Goal: Find specific page/section: Find specific page/section

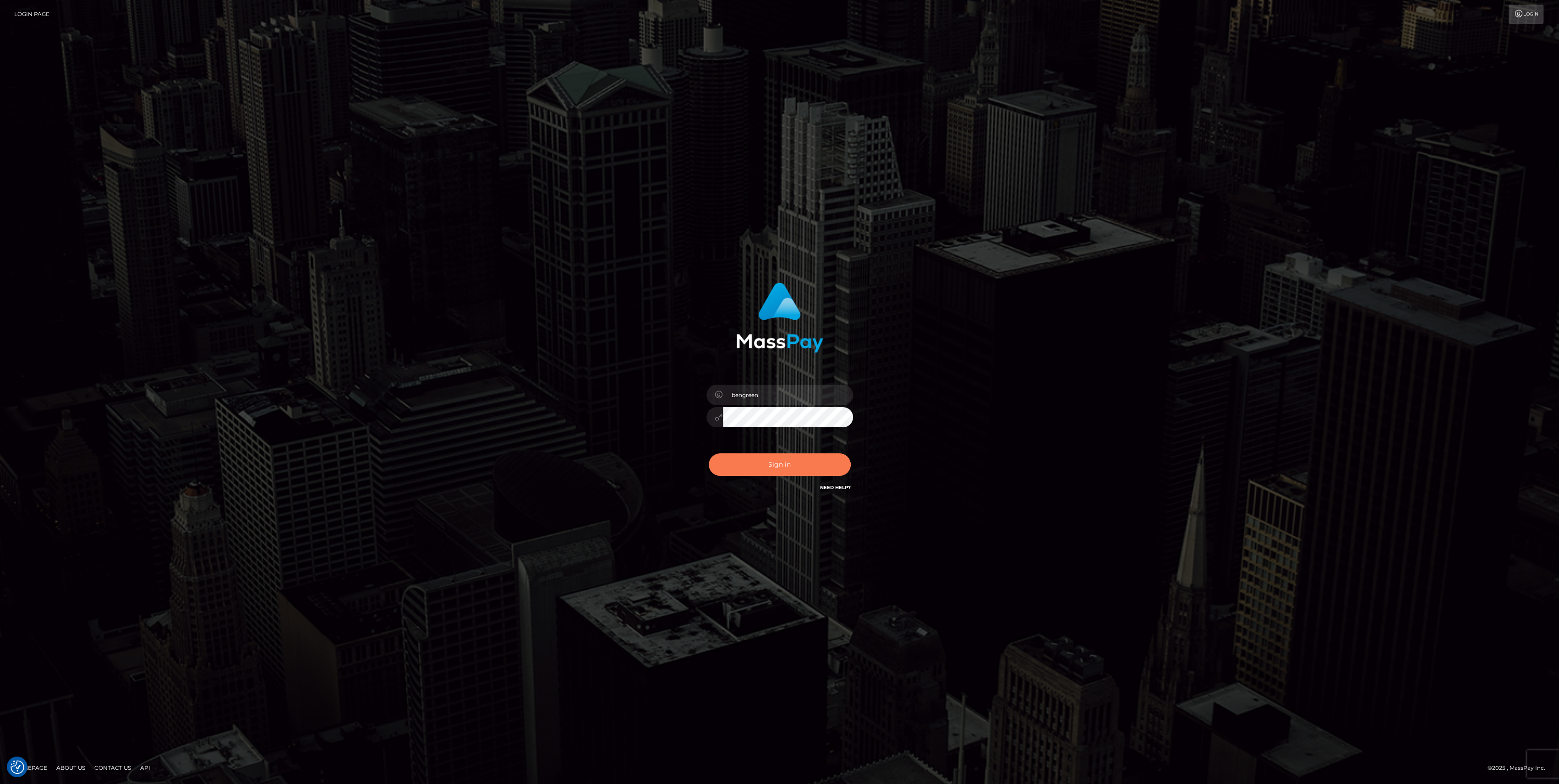
click at [804, 465] on button "Sign in" at bounding box center [780, 464] width 142 height 22
type input "bengreen"
click at [844, 449] on div "0cAFcWeA6ov0eBWNSoT1OVQ0Jdi3WfU2RXpP1XCSk9qFdUC660y0y6Y-VnUW7PzMRfHuJ8b7biT41SB…" at bounding box center [780, 468] width 160 height 41
click at [844, 452] on div "0cAFcWeA6ov0eBWNSoT1OVQ0Jdi3WfU2RXpP1XCSk9qFdUC660y0y6Y-VnUW7PzMRfHuJ8b7biT41SB…" at bounding box center [780, 468] width 160 height 41
click at [841, 458] on div "0cAFcWeA6ov0eBWNSoT1OVQ0Jdi3WfU2RXpP1XCSk9qFdUC660y0y6Y-VnUW7PzMRfHuJ8b7biT41SB…" at bounding box center [780, 468] width 160 height 41
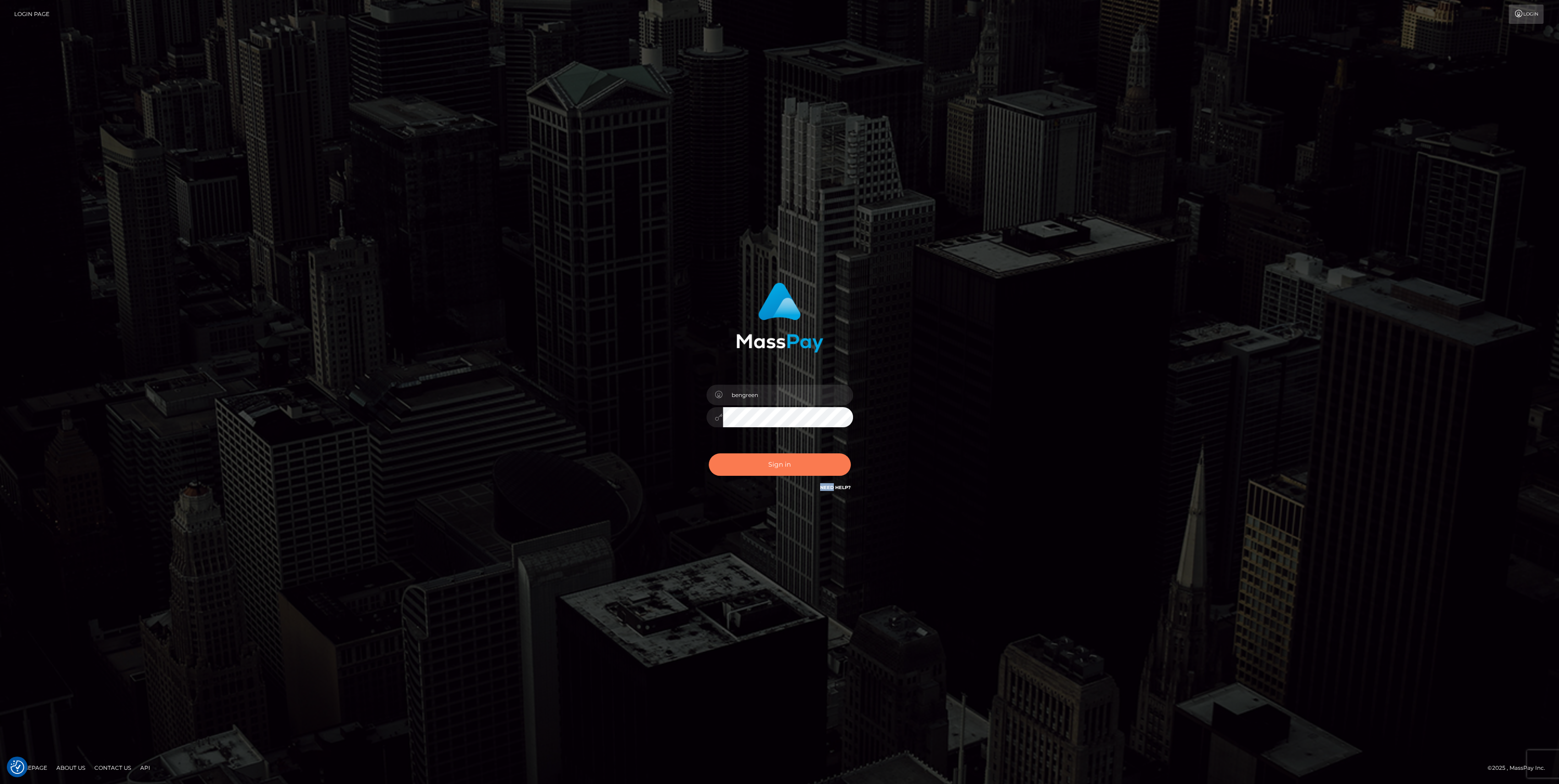
click at [841, 458] on button "Sign in" at bounding box center [780, 464] width 142 height 22
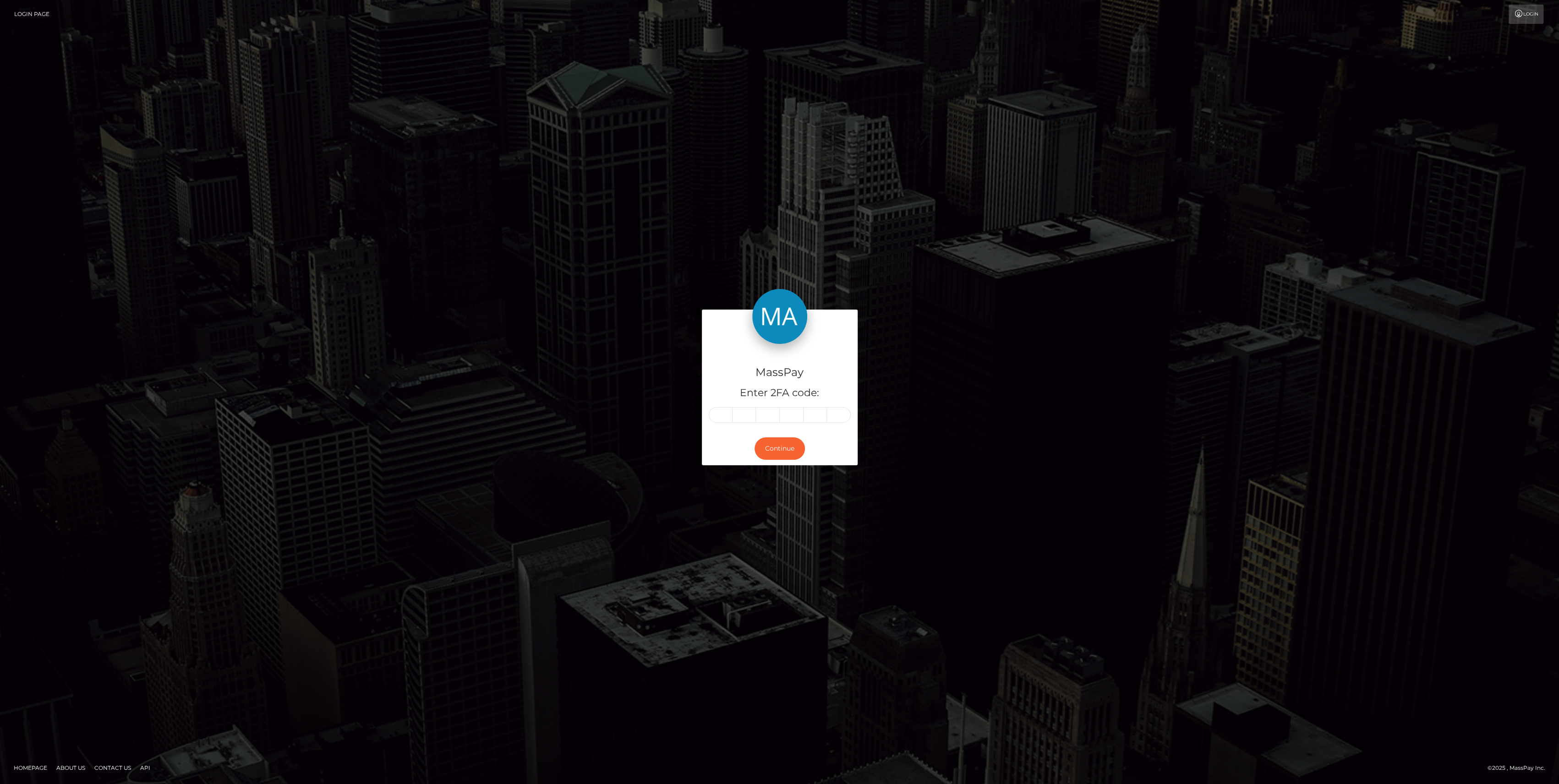
type input "1"
type input "7"
type input "6"
type input "7"
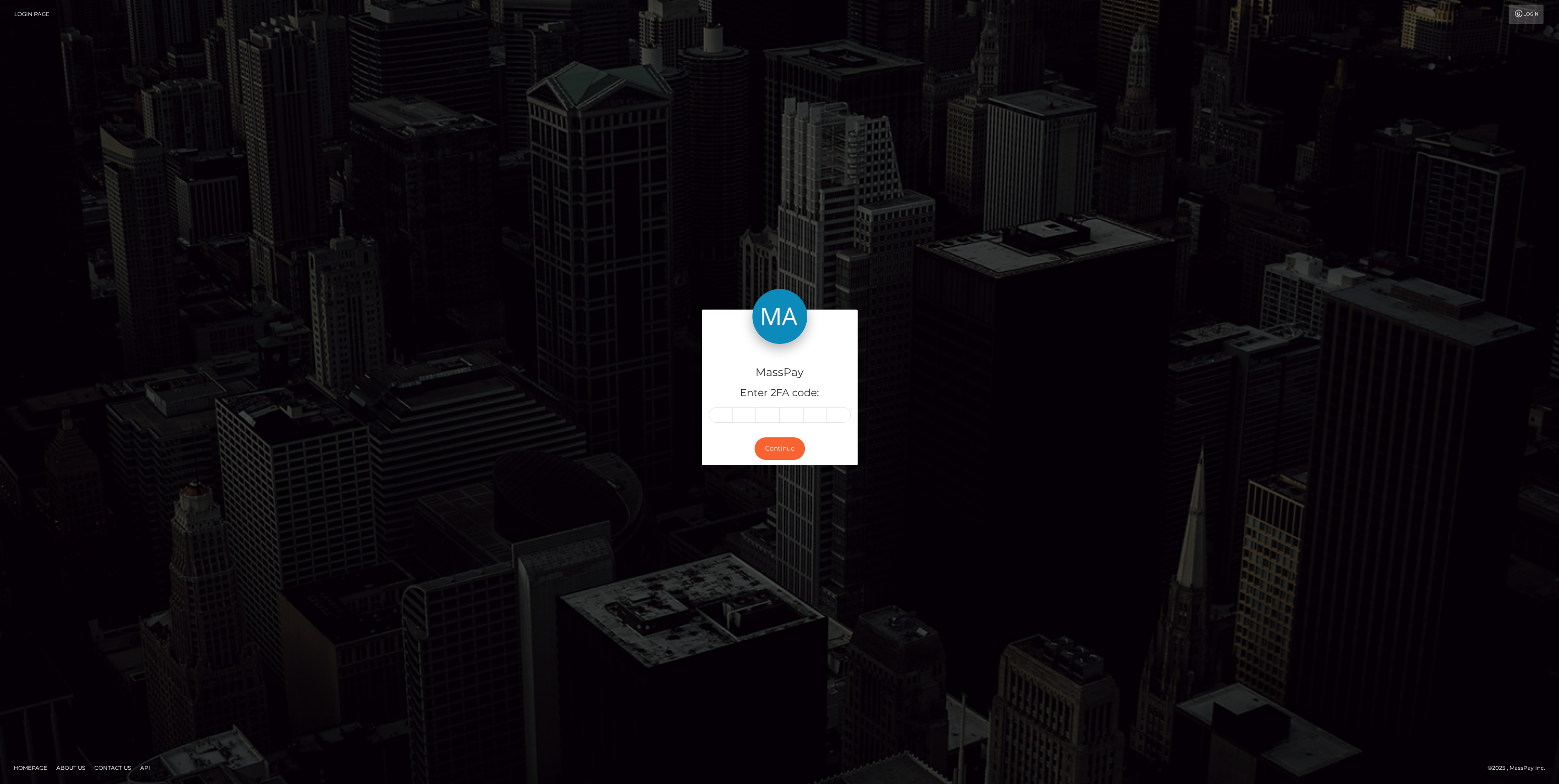
type input "4"
click at [772, 454] on button "Continue" at bounding box center [780, 448] width 50 height 22
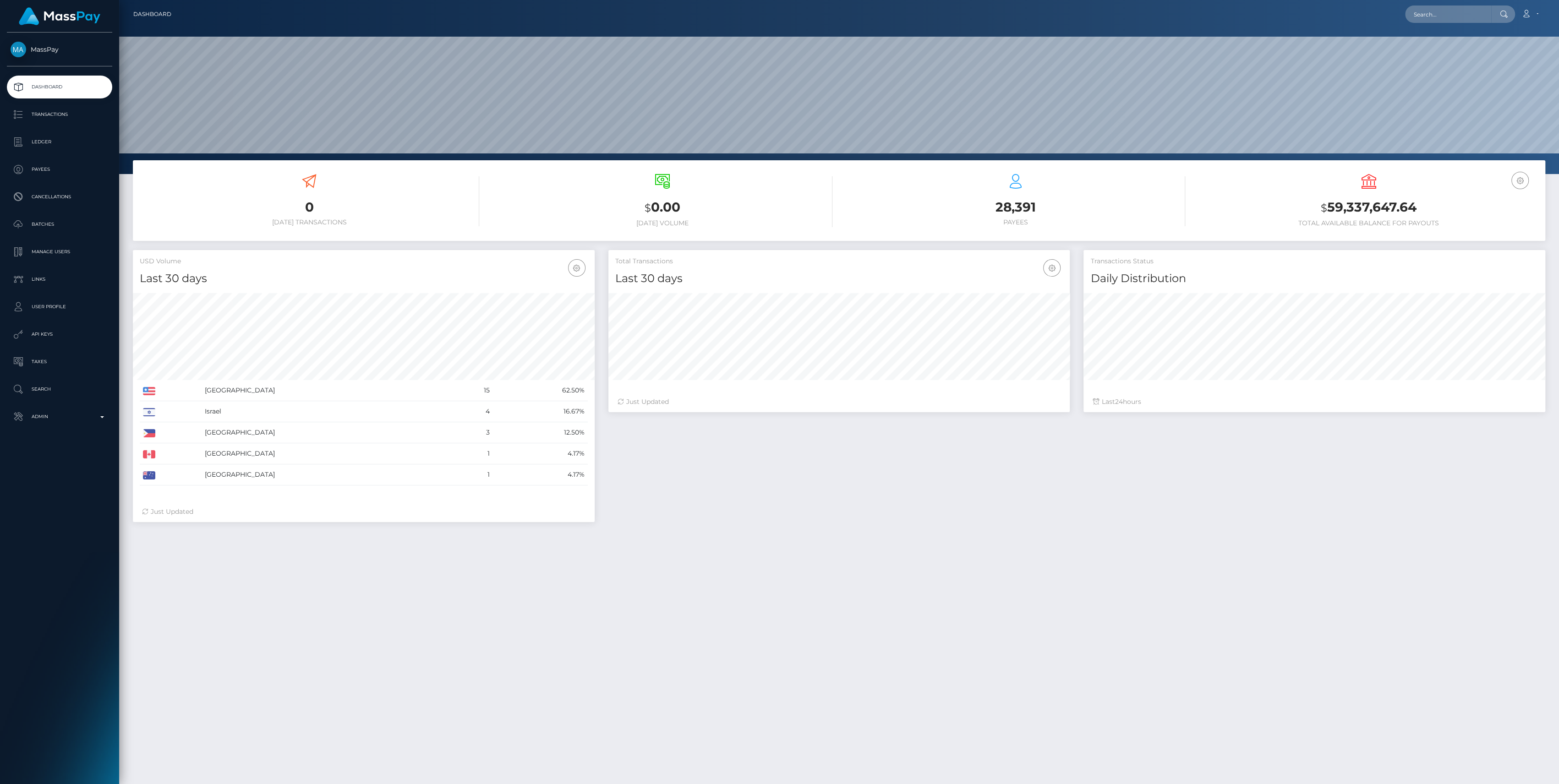
scroll to position [162, 462]
drag, startPoint x: 39, startPoint y: 427, endPoint x: 43, endPoint y: 420, distance: 8.1
click at [43, 420] on div "MassPay Dashboard Transactions Ledger Payees Cancellations" at bounding box center [59, 407] width 119 height 750
click at [43, 420] on p "Admin" at bounding box center [59, 416] width 98 height 14
click at [27, 629] on span "Inventory" at bounding box center [59, 630] width 98 height 10
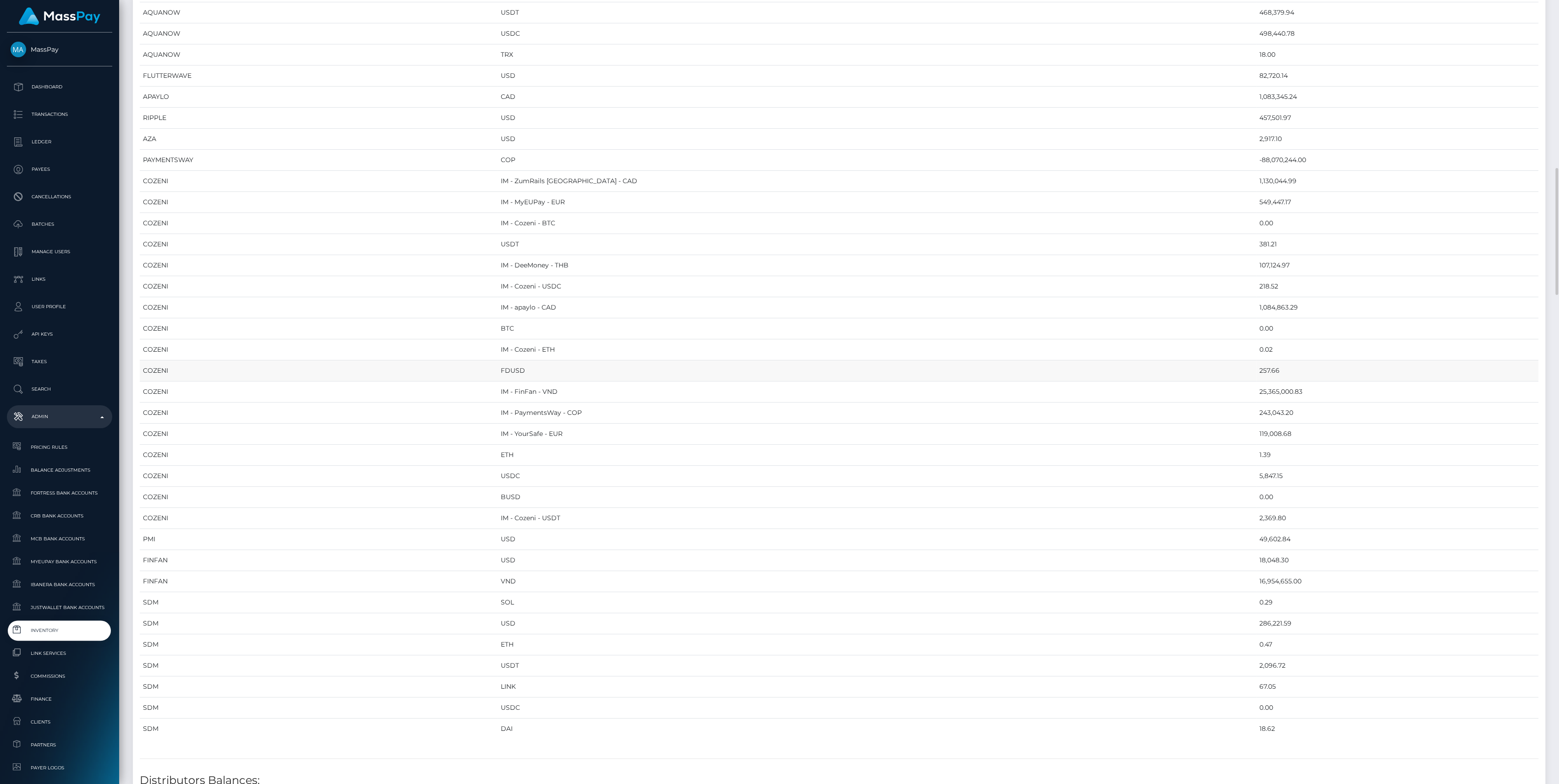
scroll to position [855, 0]
